Goal: Transaction & Acquisition: Purchase product/service

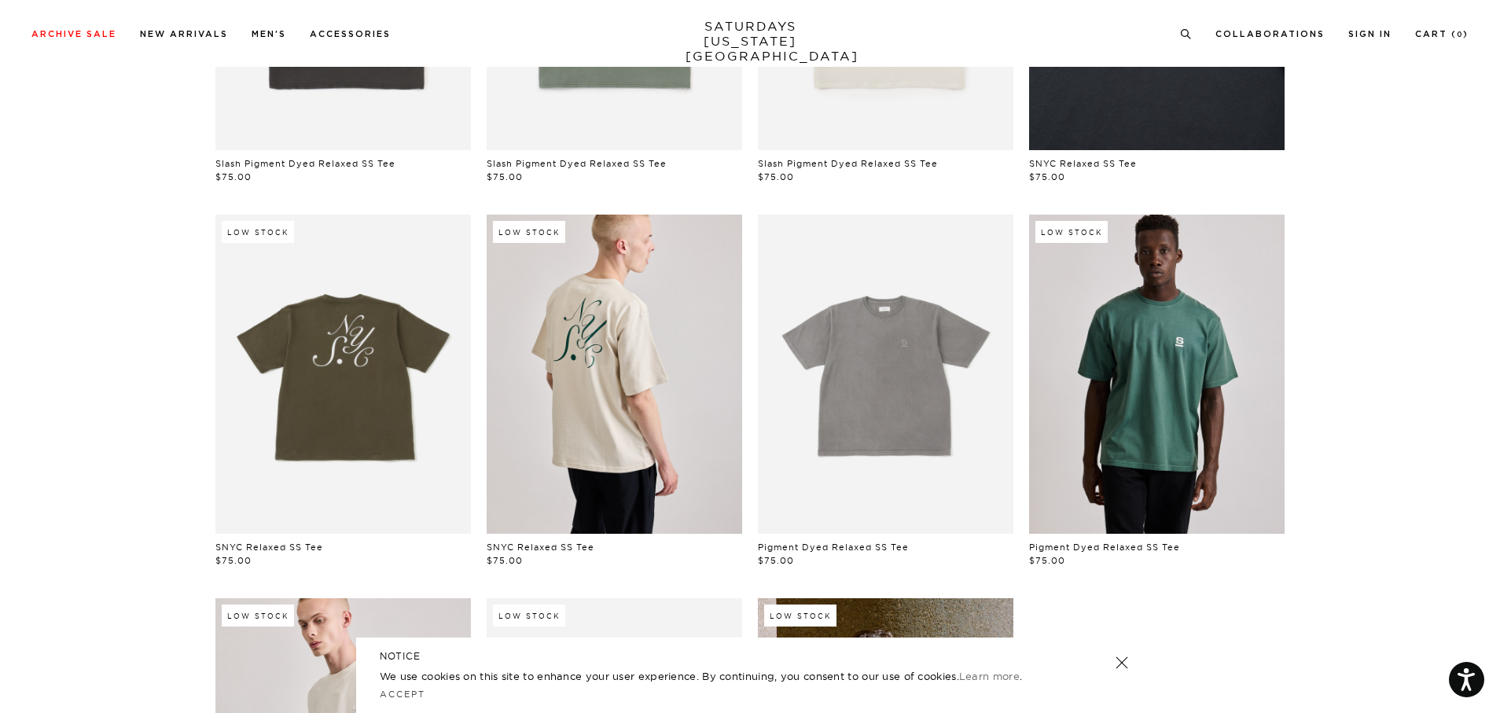
drag, startPoint x: 1509, startPoint y: 125, endPoint x: 1509, endPoint y: 243, distance: 117.9
click at [1499, 243] on html "For screen-reader mode - click the first button of the website Accessibility Sc…" at bounding box center [750, 510] width 1500 height 1744
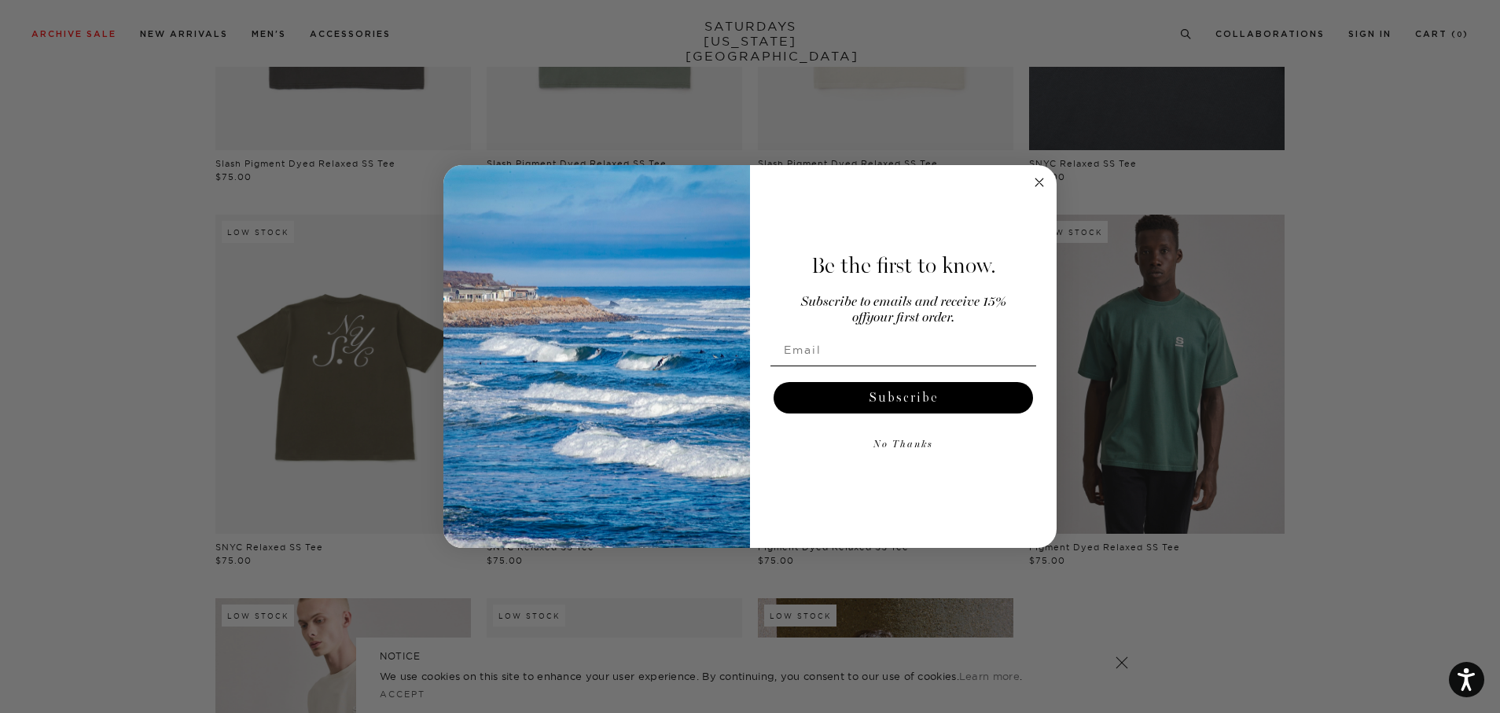
click at [1037, 187] on circle "Close dialog" at bounding box center [1040, 182] width 18 height 18
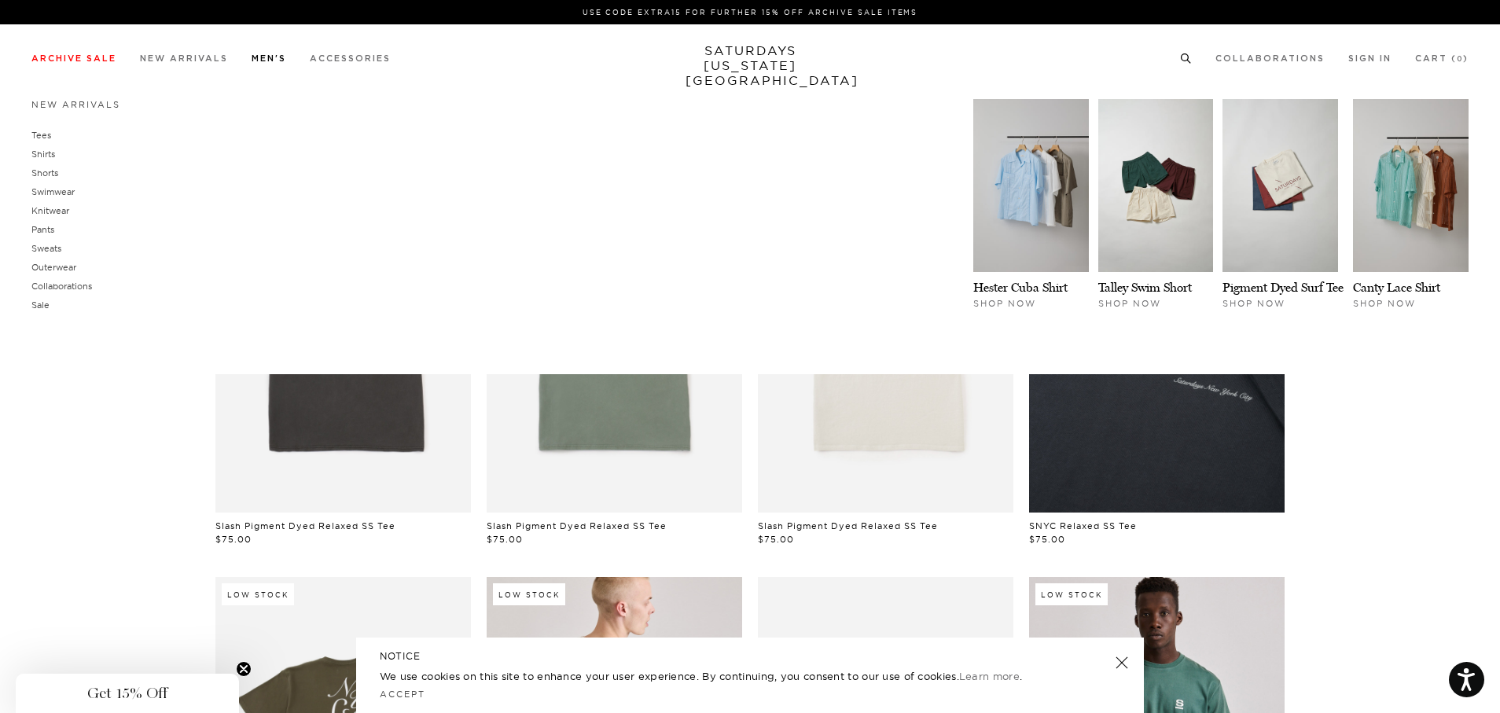
click at [286, 55] on link "Men's" at bounding box center [269, 58] width 35 height 9
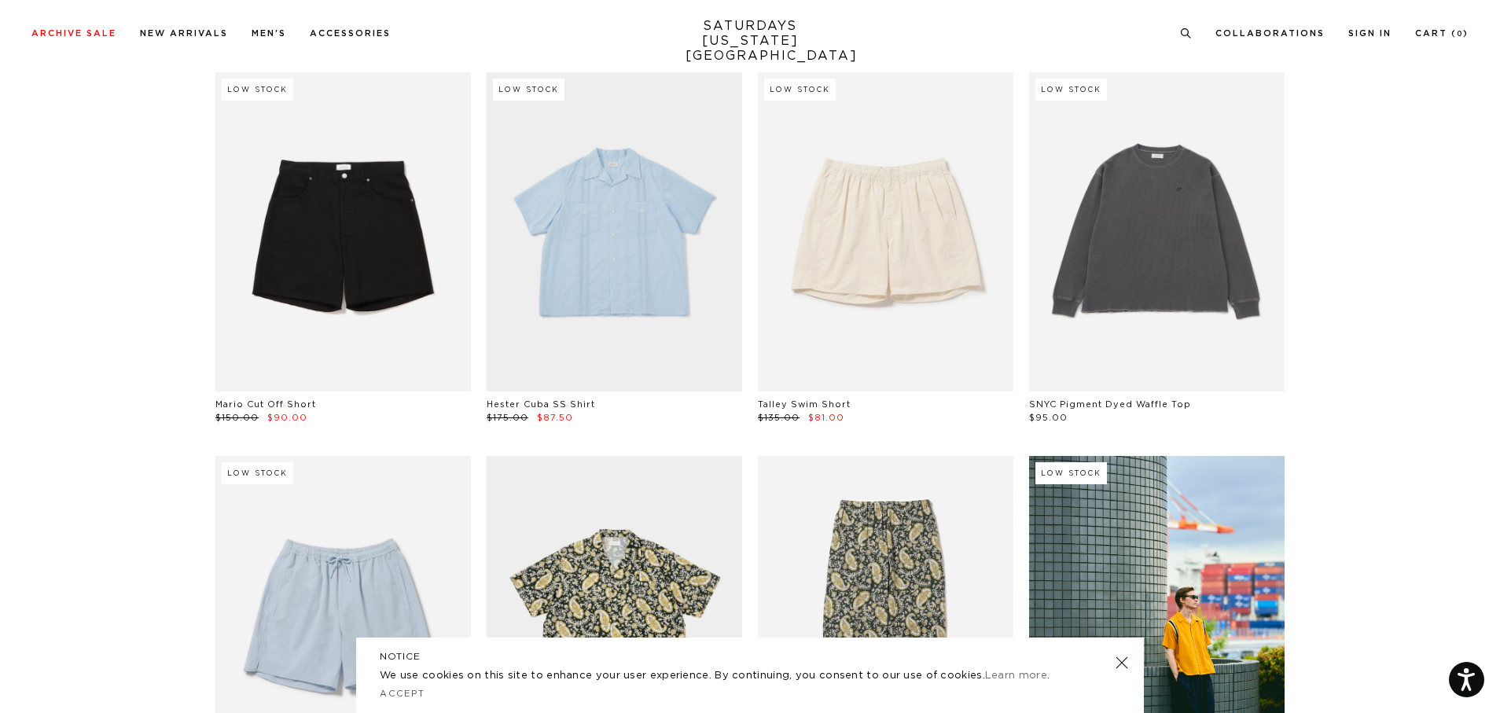
drag, startPoint x: 1509, startPoint y: 23, endPoint x: 1507, endPoint y: 82, distance: 59.0
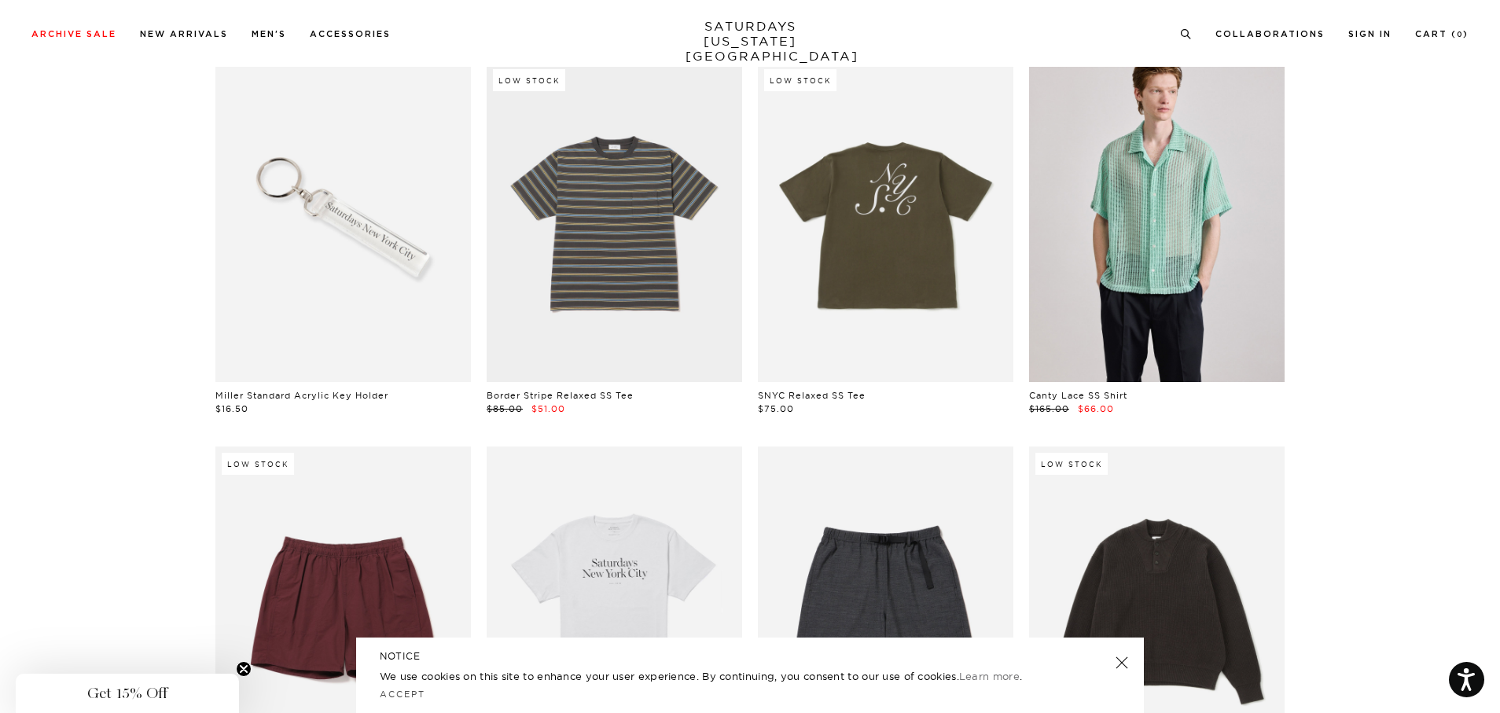
scroll to position [3355, 0]
